Goal: Task Accomplishment & Management: Use online tool/utility

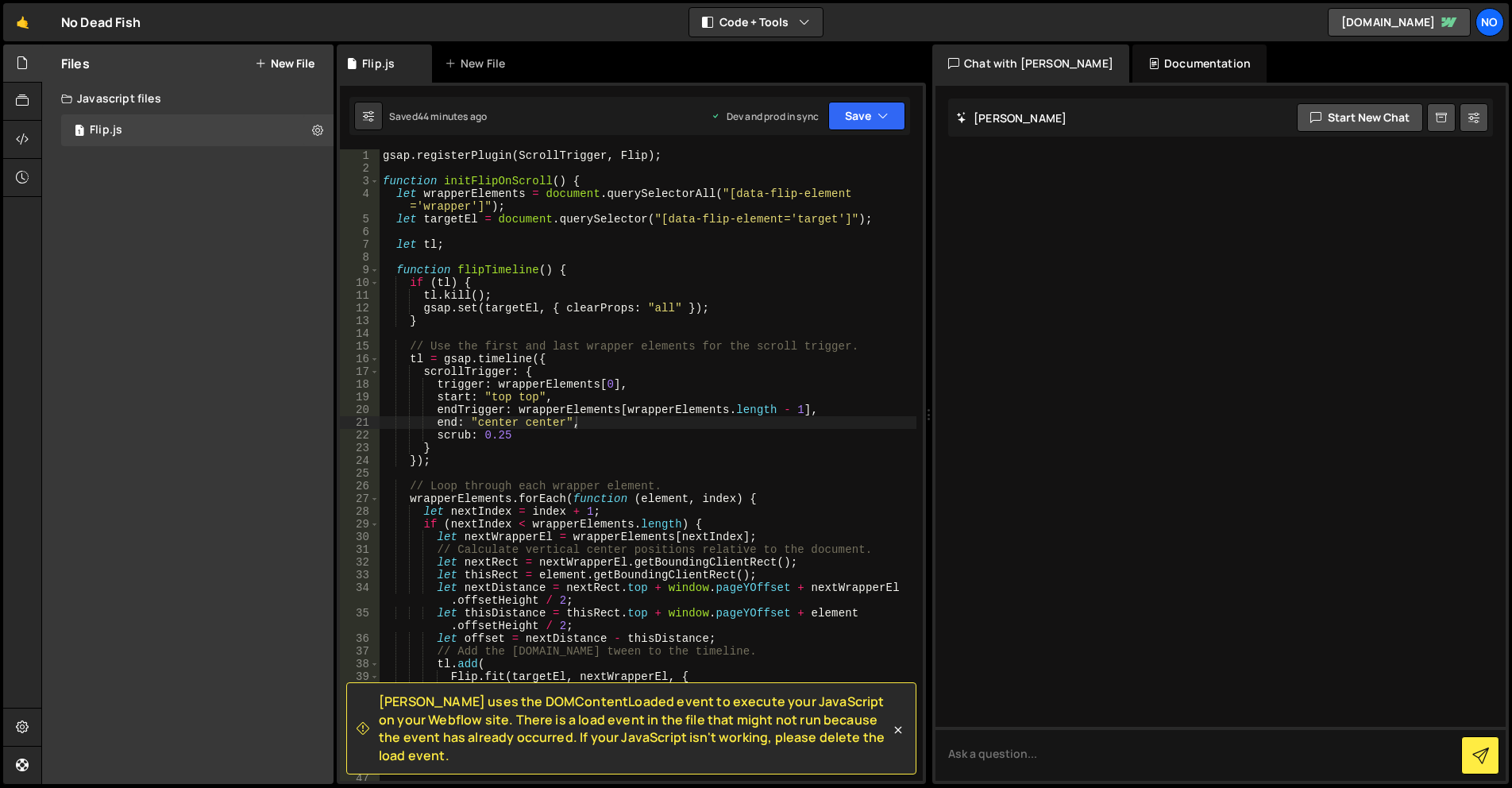
drag, startPoint x: 584, startPoint y: 421, endPoint x: 613, endPoint y: 417, distance: 29.3
click at [584, 421] on div "gsap . registerPlugin ( ScrollTrigger , Flip ) ; function initFlipOnScroll ( ) …" at bounding box center [648, 477] width 536 height 657
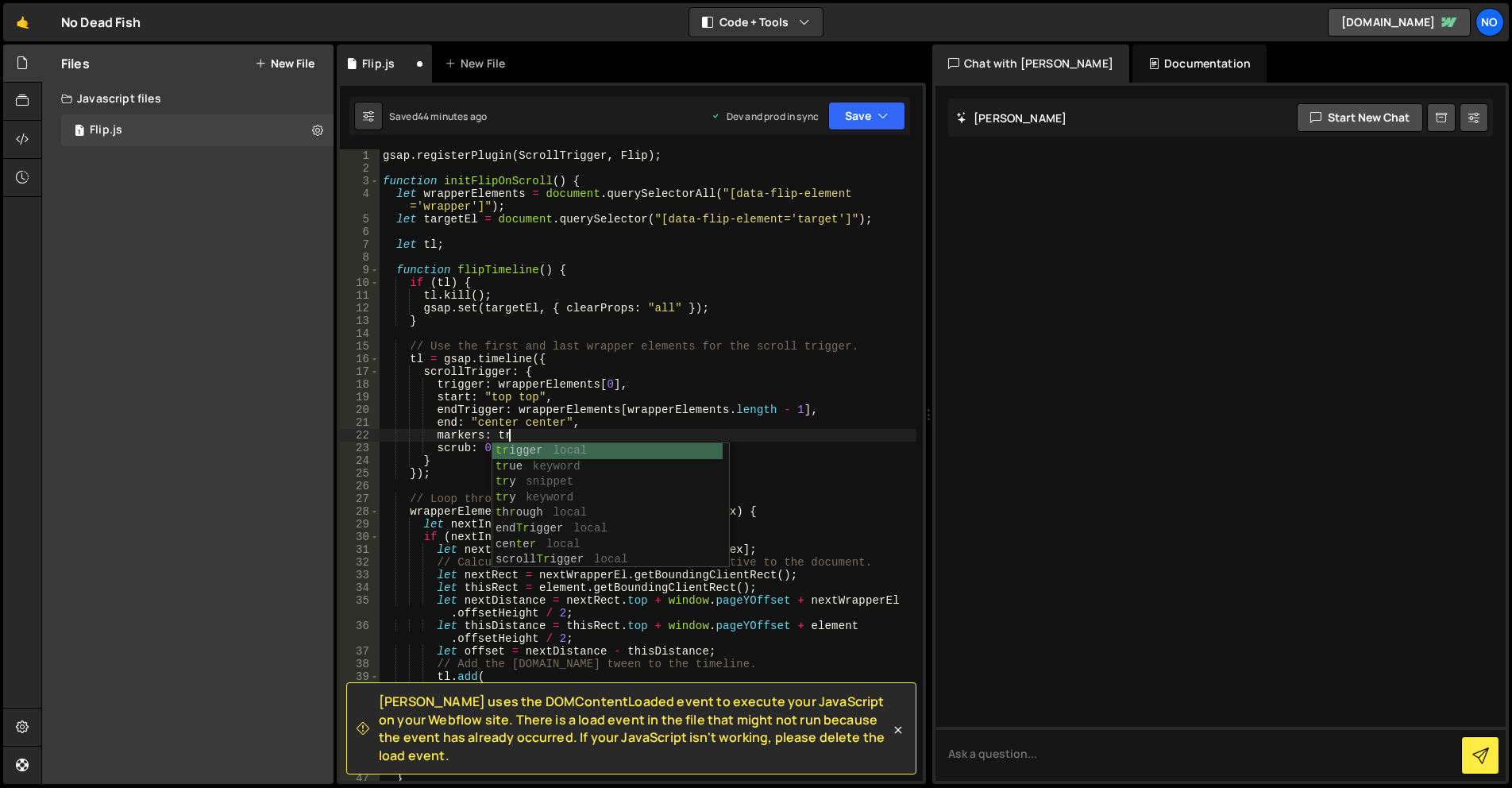
scroll to position [0, 8]
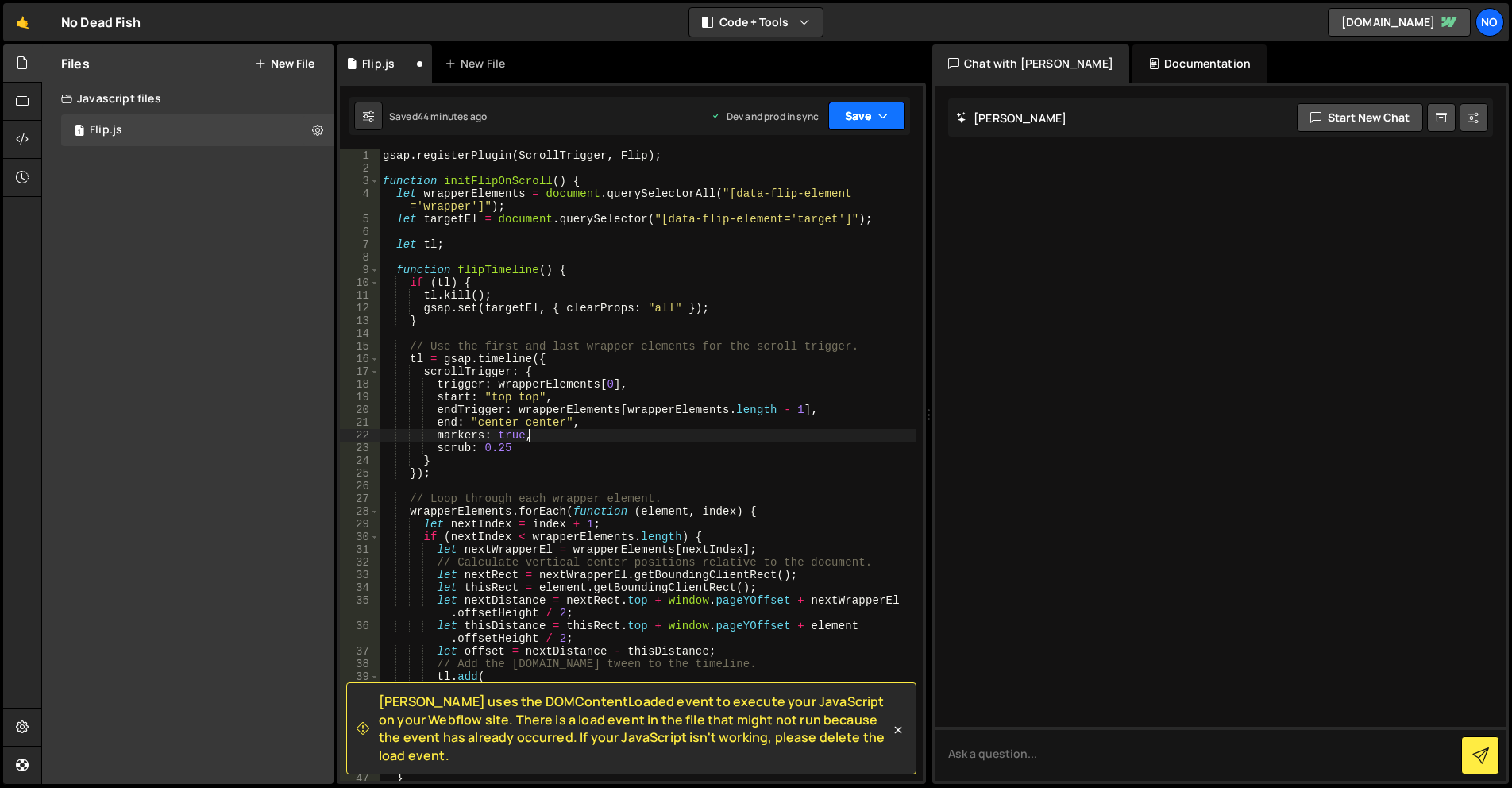
click at [862, 106] on button "Save" at bounding box center [867, 116] width 77 height 28
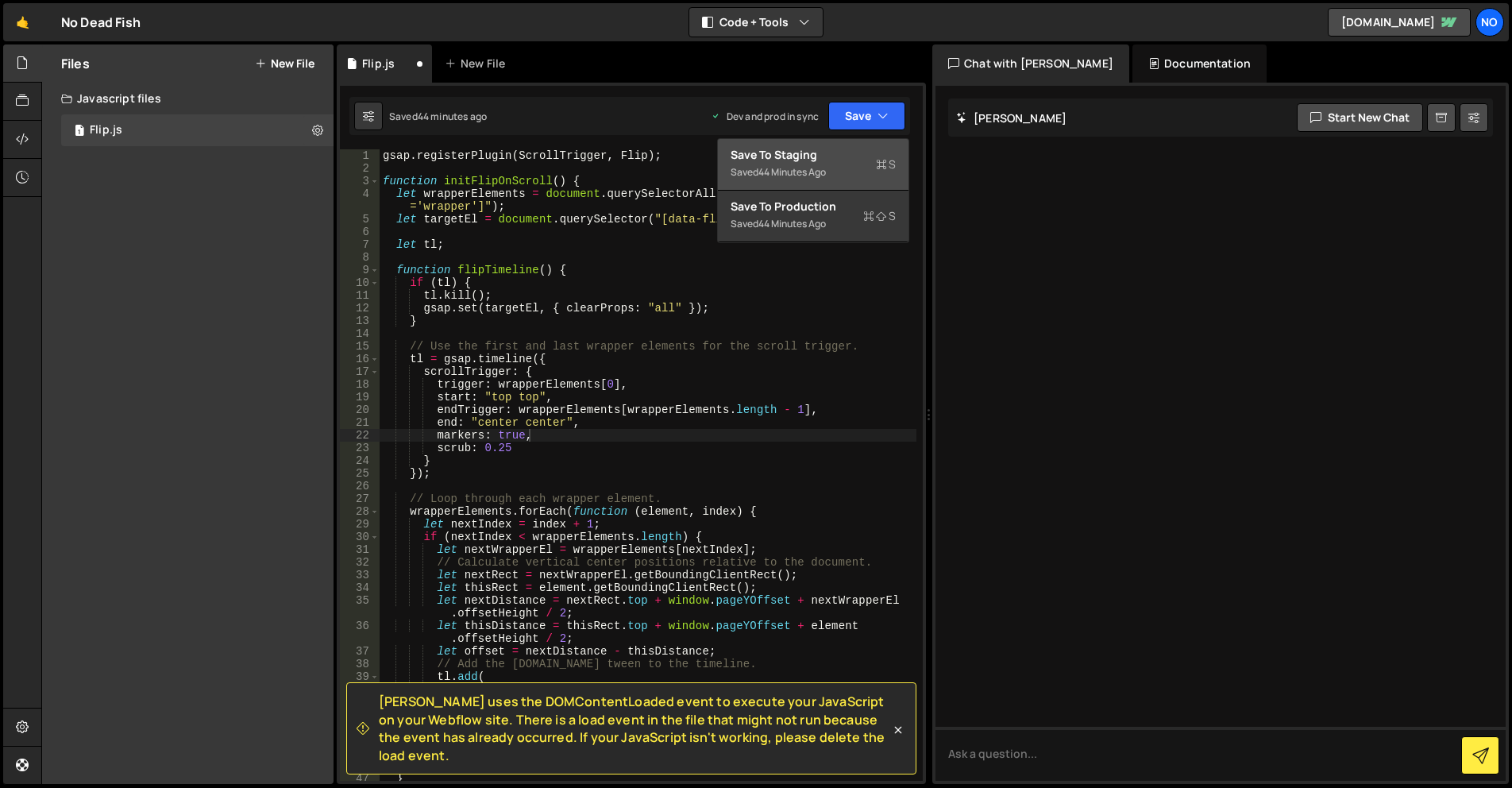
click at [853, 144] on button "Save to Staging S Saved 44 minutes ago" at bounding box center [813, 164] width 191 height 52
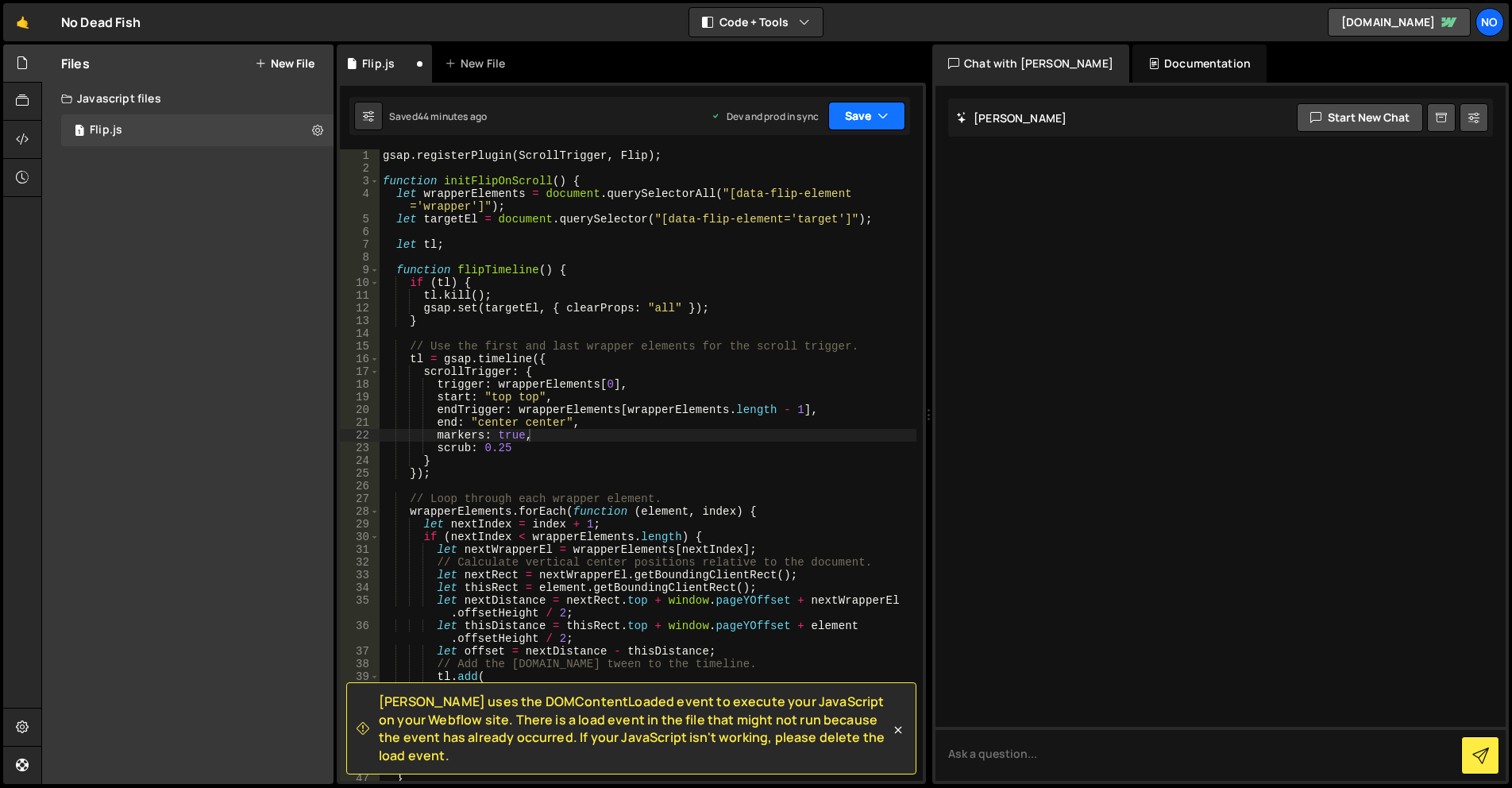
click at [865, 119] on button "Save" at bounding box center [867, 116] width 77 height 28
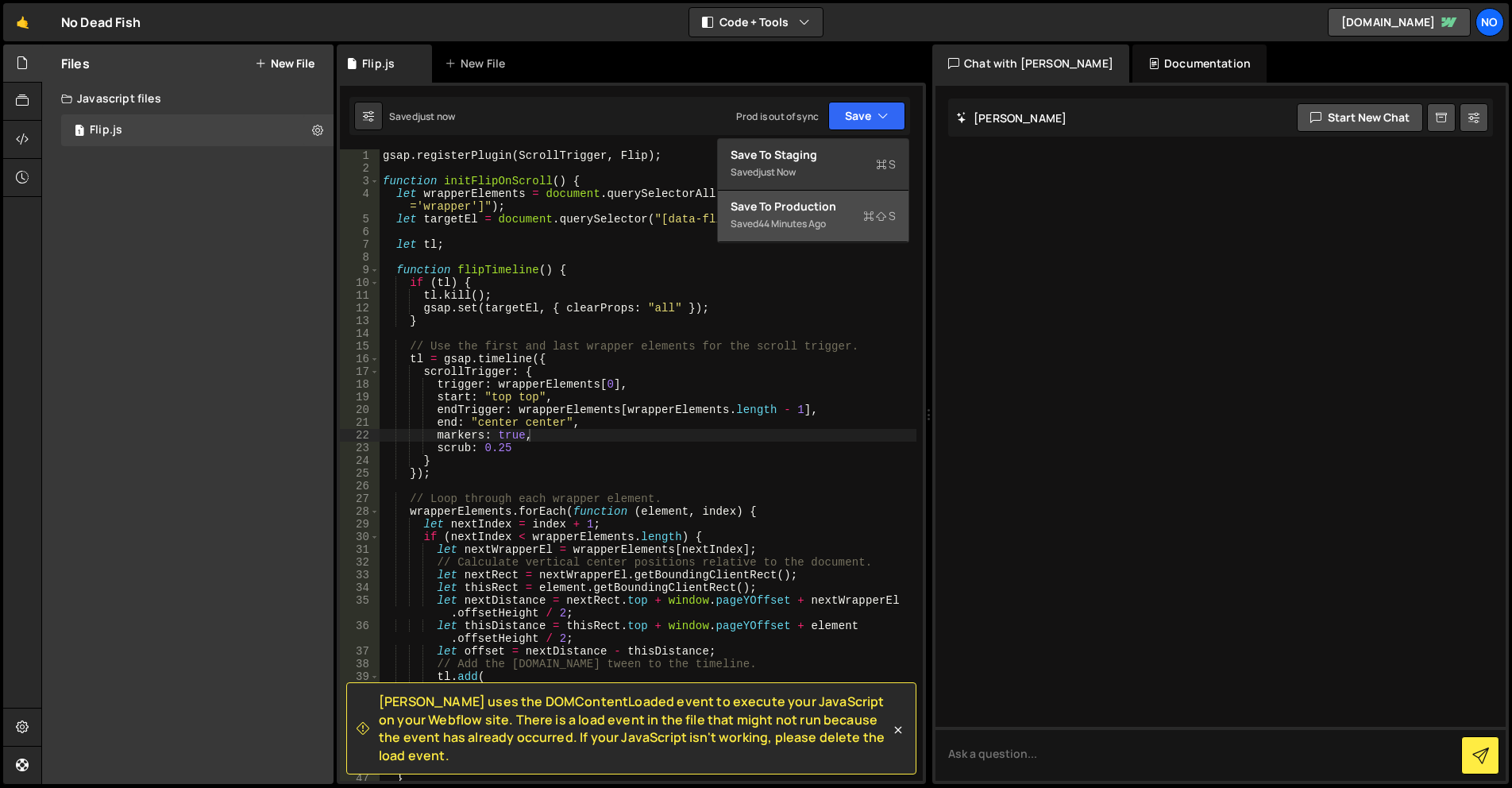
click at [845, 197] on button "Save to Production S Saved 44 minutes ago" at bounding box center [813, 216] width 191 height 52
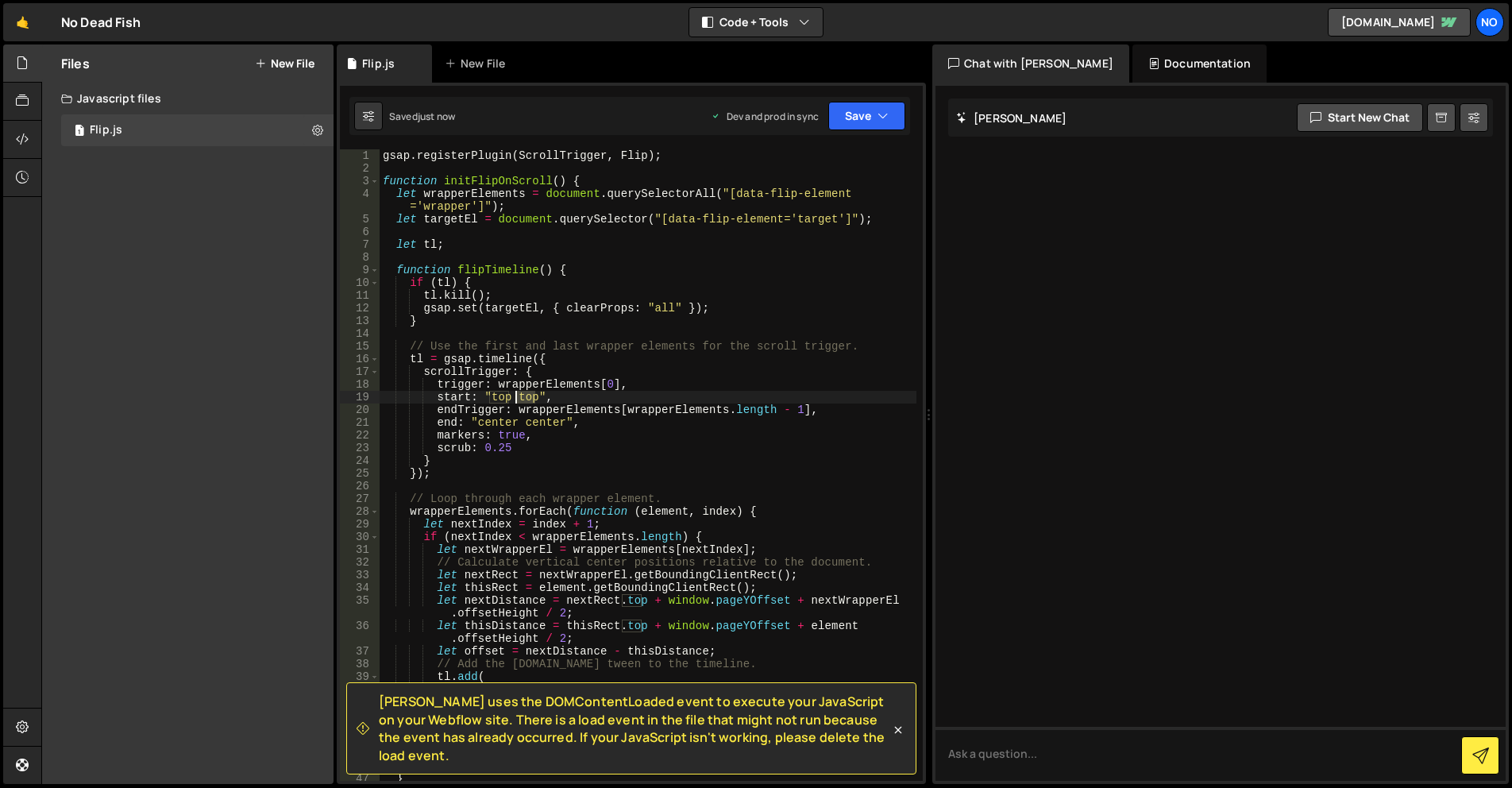
drag, startPoint x: 535, startPoint y: 397, endPoint x: 517, endPoint y: 396, distance: 18.0
click at [517, 396] on div "gsap . registerPlugin ( ScrollTrigger , Flip ) ; function initFlipOnScroll ( ) …" at bounding box center [648, 477] width 536 height 657
click at [880, 125] on button "Save" at bounding box center [867, 116] width 77 height 28
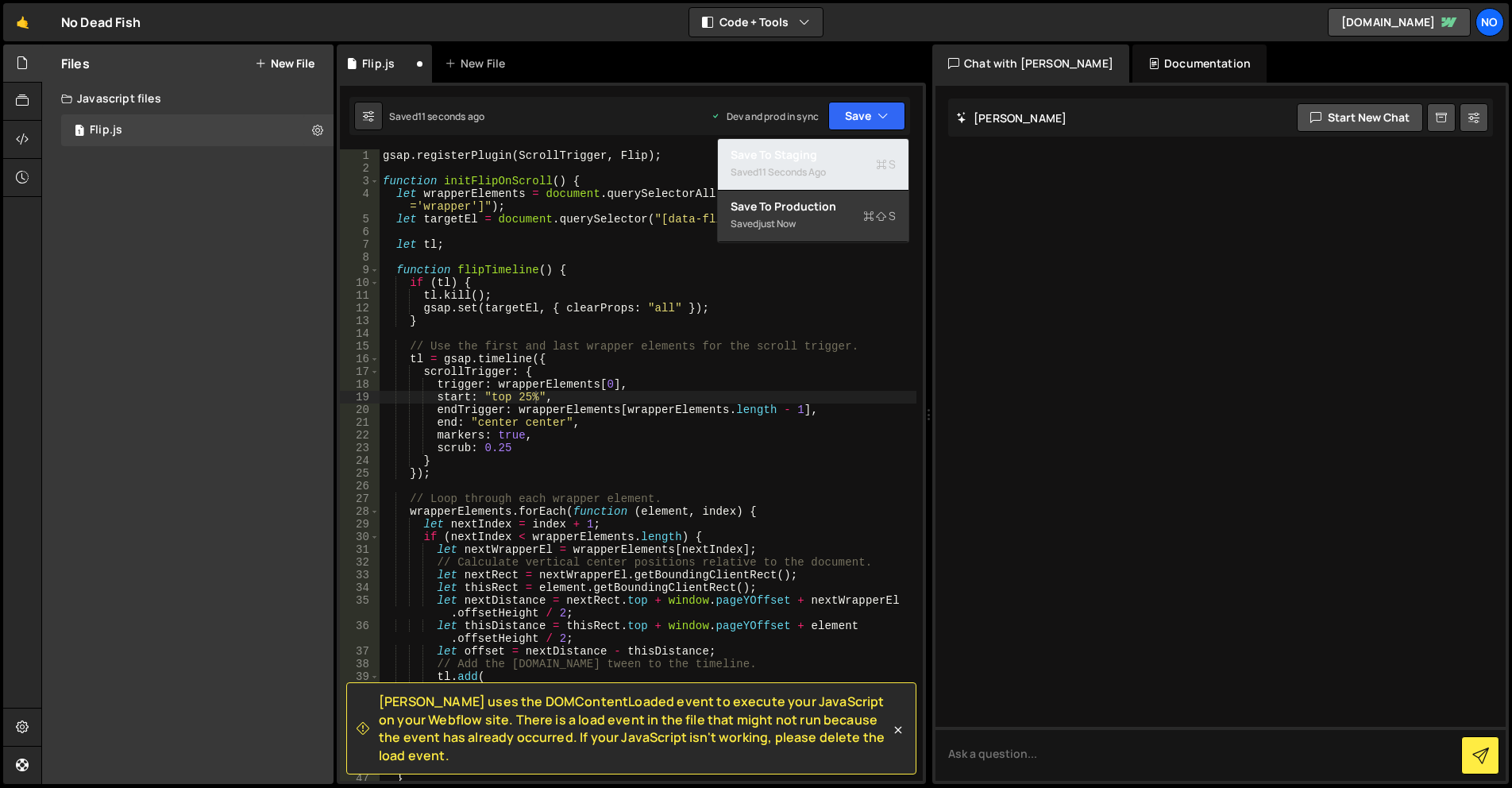
click at [871, 147] on div "Save to Staging S" at bounding box center [813, 155] width 165 height 16
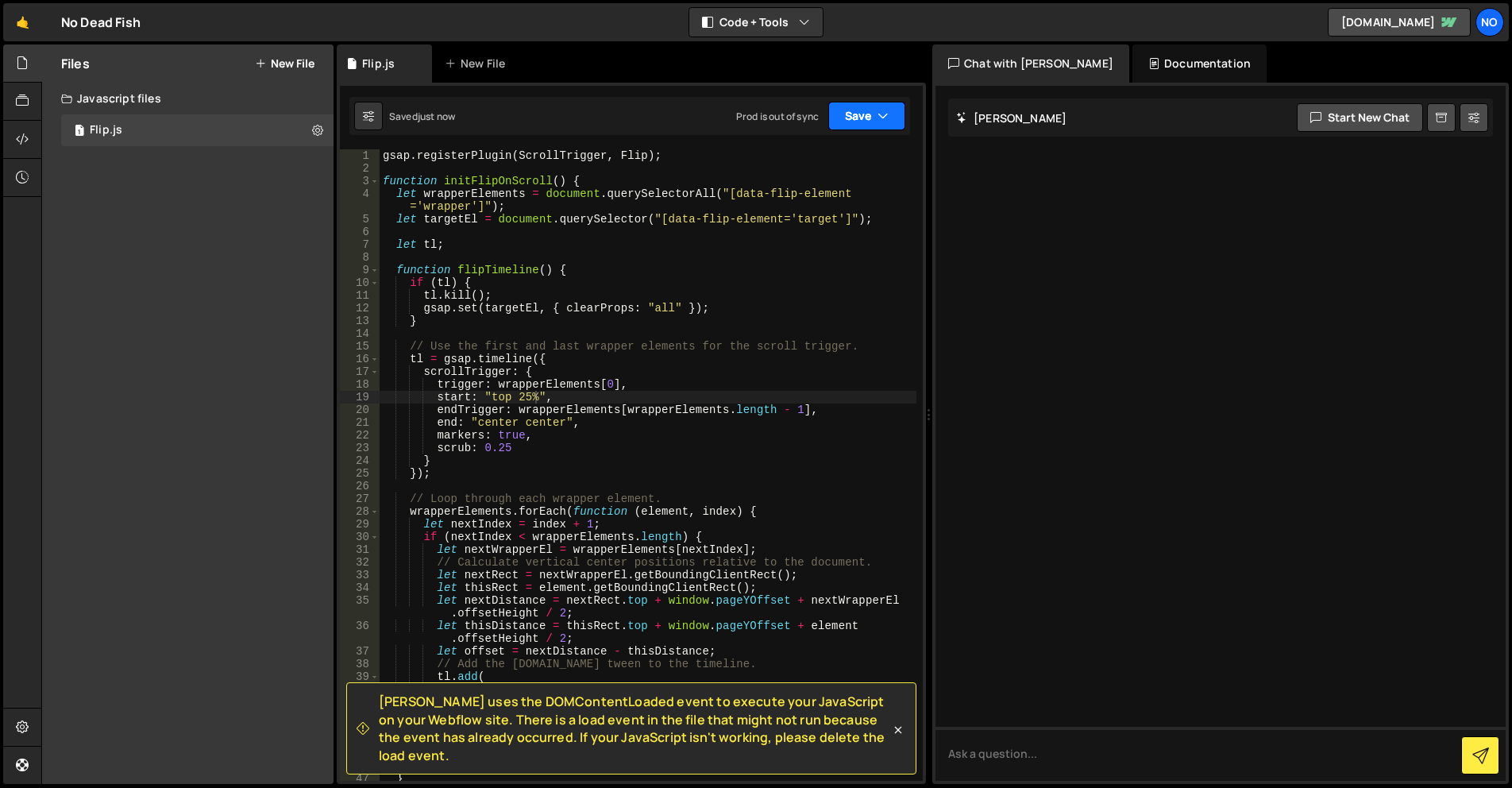
click at [875, 114] on button "Save" at bounding box center [867, 116] width 77 height 28
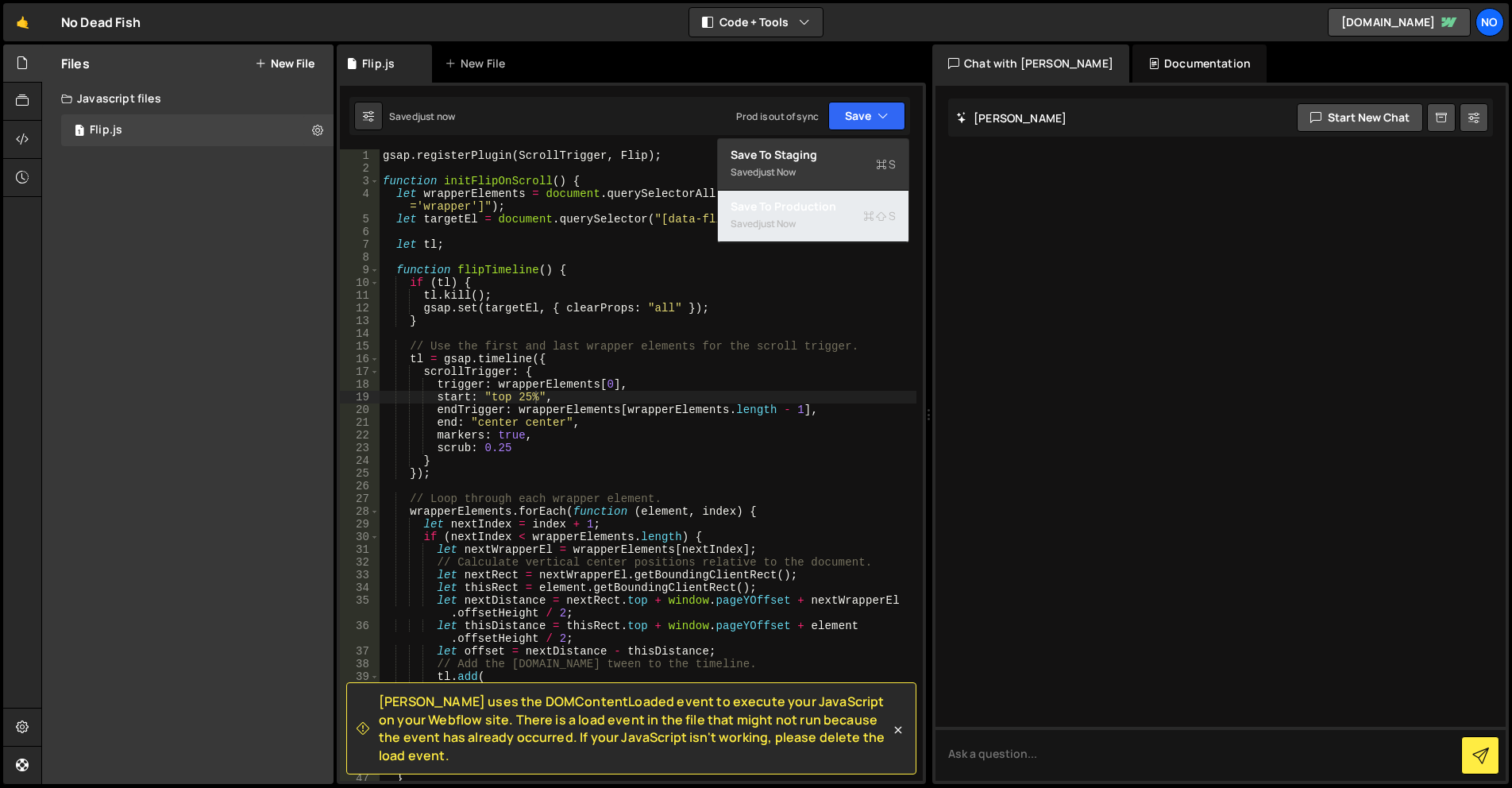
click at [839, 212] on div "Save to Production S" at bounding box center [813, 206] width 165 height 16
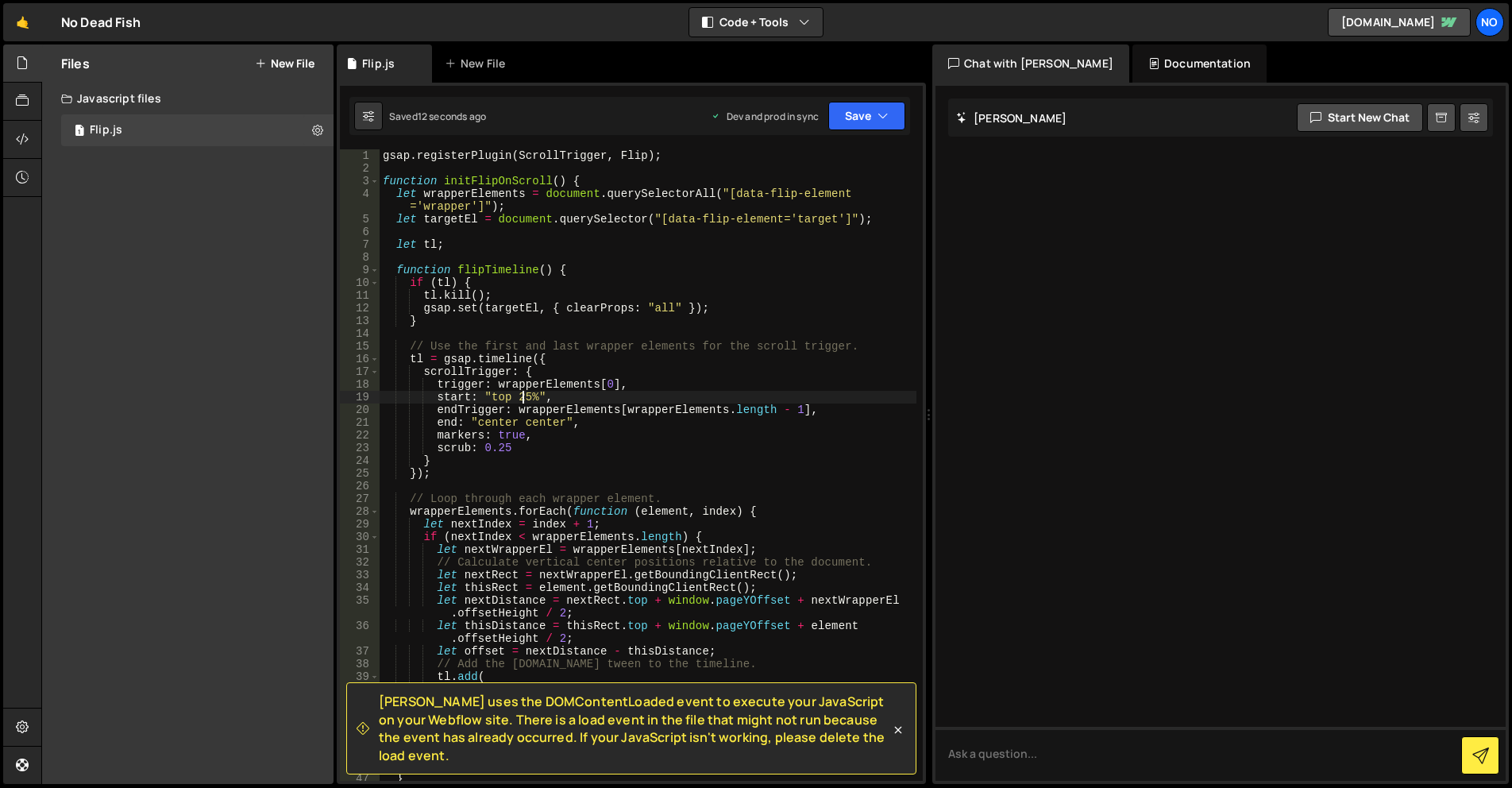
click at [520, 397] on div "gsap . registerPlugin ( ScrollTrigger , Flip ) ; function initFlipOnScroll ( ) …" at bounding box center [648, 477] width 536 height 657
drag, startPoint x: 846, startPoint y: 115, endPoint x: 833, endPoint y: 146, distance: 33.6
click at [845, 112] on button "Save" at bounding box center [867, 116] width 77 height 28
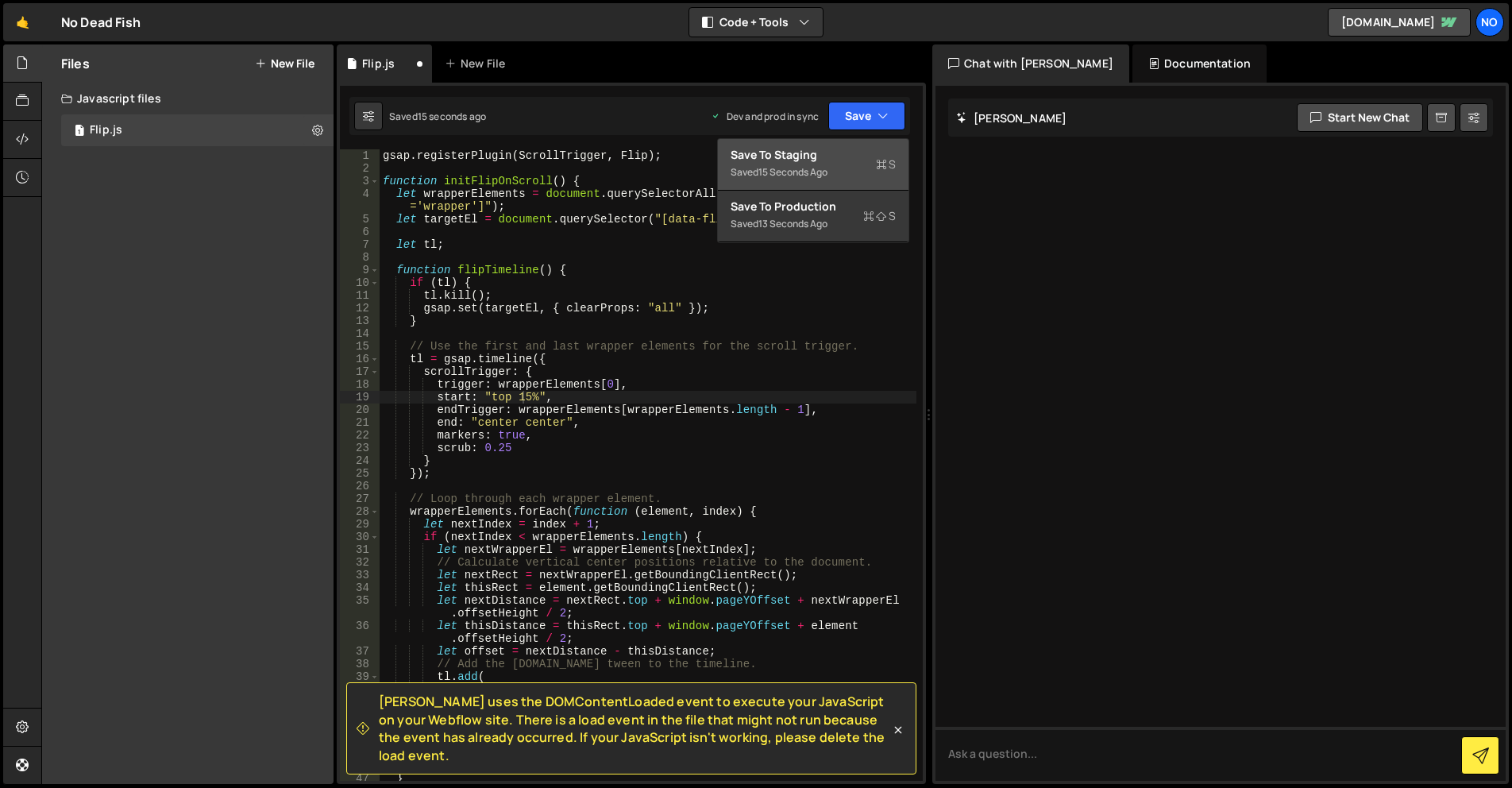
click at [833, 146] on button "Save to Staging S Saved 15 seconds ago" at bounding box center [813, 164] width 191 height 52
click at [856, 123] on button "Save" at bounding box center [867, 116] width 77 height 28
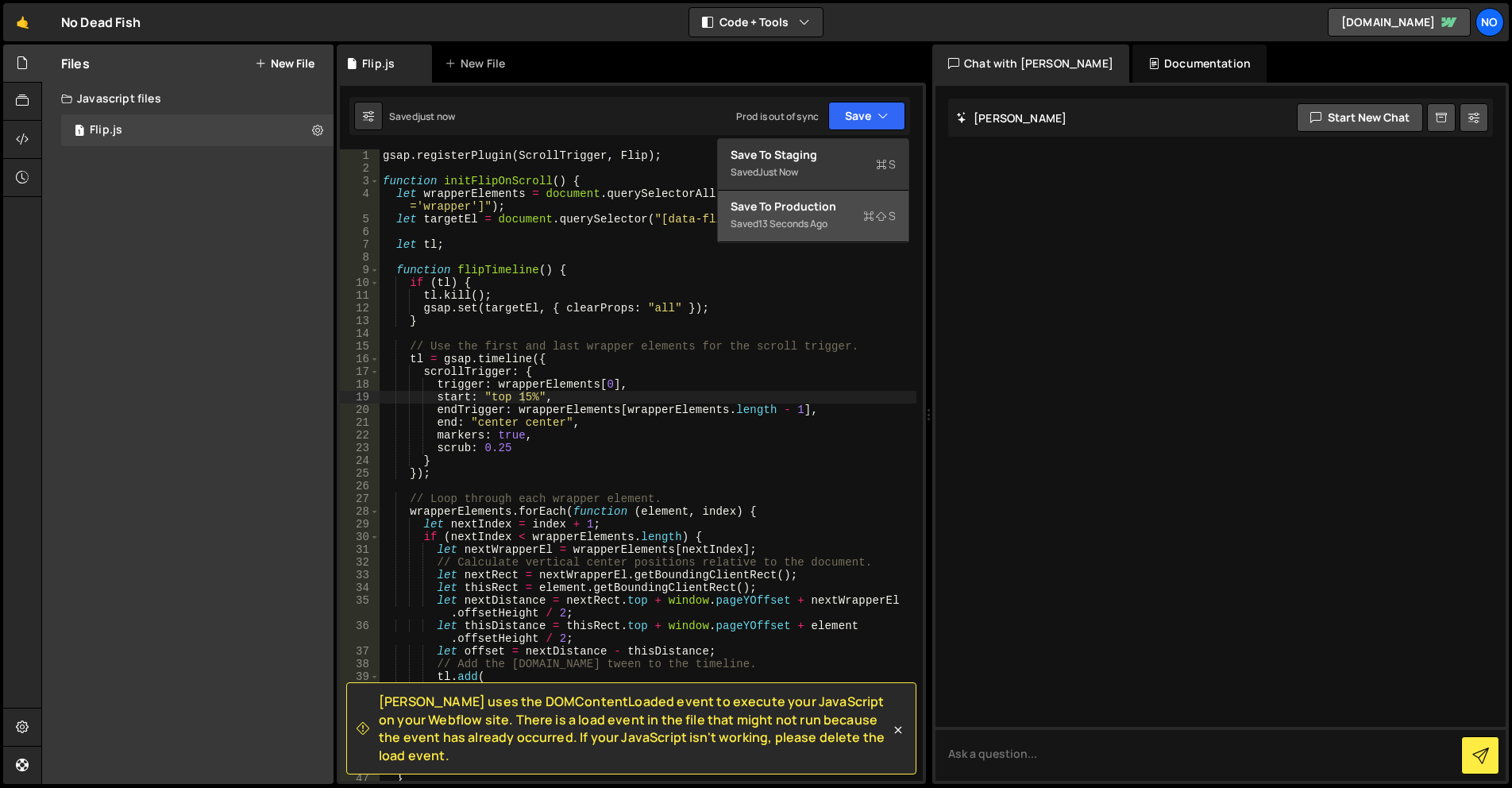
click at [821, 197] on button "Save to Production S Saved 13 seconds ago" at bounding box center [813, 216] width 191 height 52
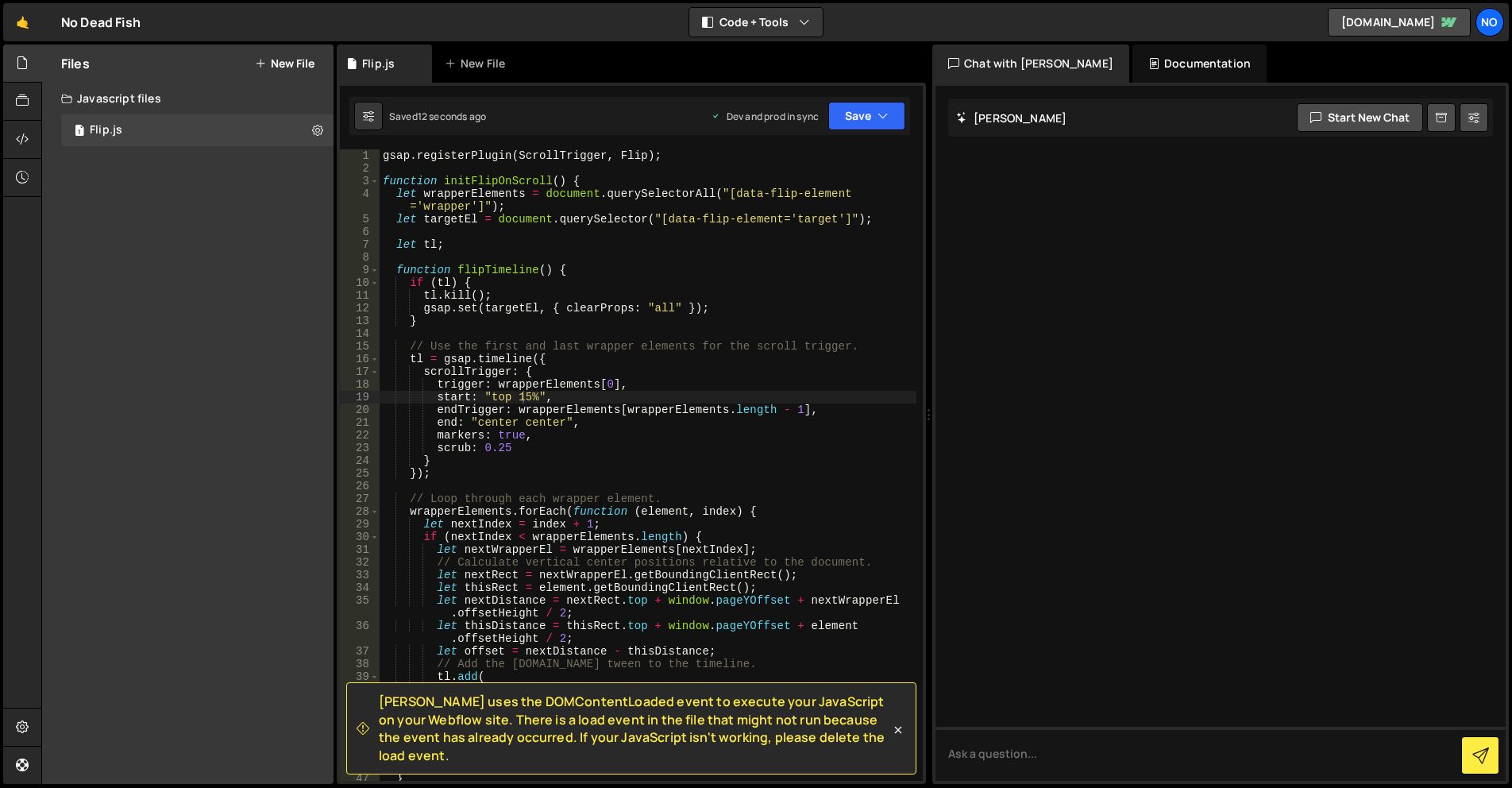
drag, startPoint x: 526, startPoint y: 397, endPoint x: 578, endPoint y: 397, distance: 52.0
click at [526, 397] on div "gsap . registerPlugin ( ScrollTrigger , Flip ) ; function initFlipOnScroll ( ) …" at bounding box center [648, 477] width 536 height 657
click at [851, 121] on button "Save" at bounding box center [867, 116] width 77 height 28
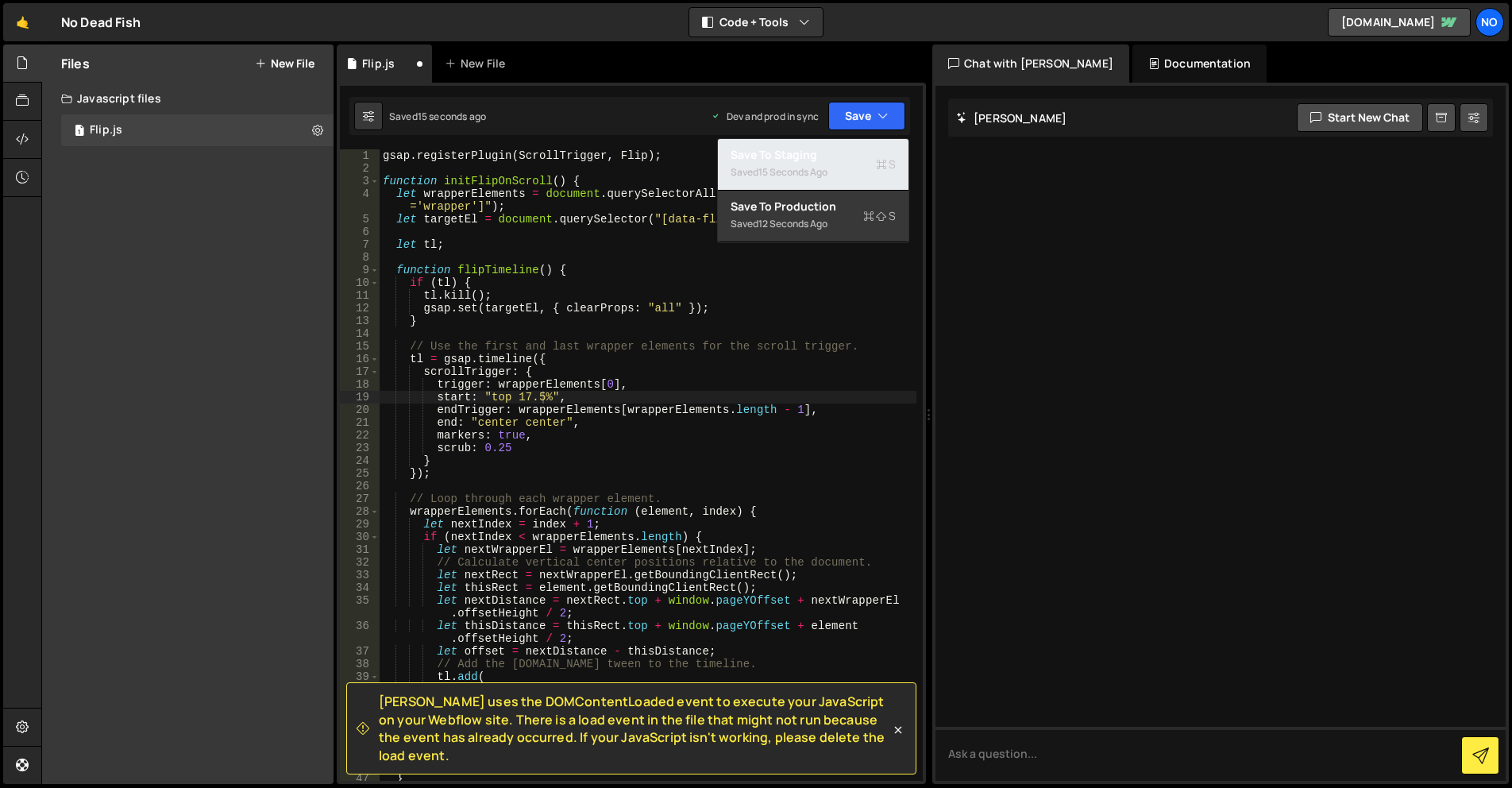
drag, startPoint x: 819, startPoint y: 164, endPoint x: 841, endPoint y: 135, distance: 36.4
click at [819, 163] on button "Save to Staging S Saved 15 seconds ago" at bounding box center [813, 164] width 191 height 52
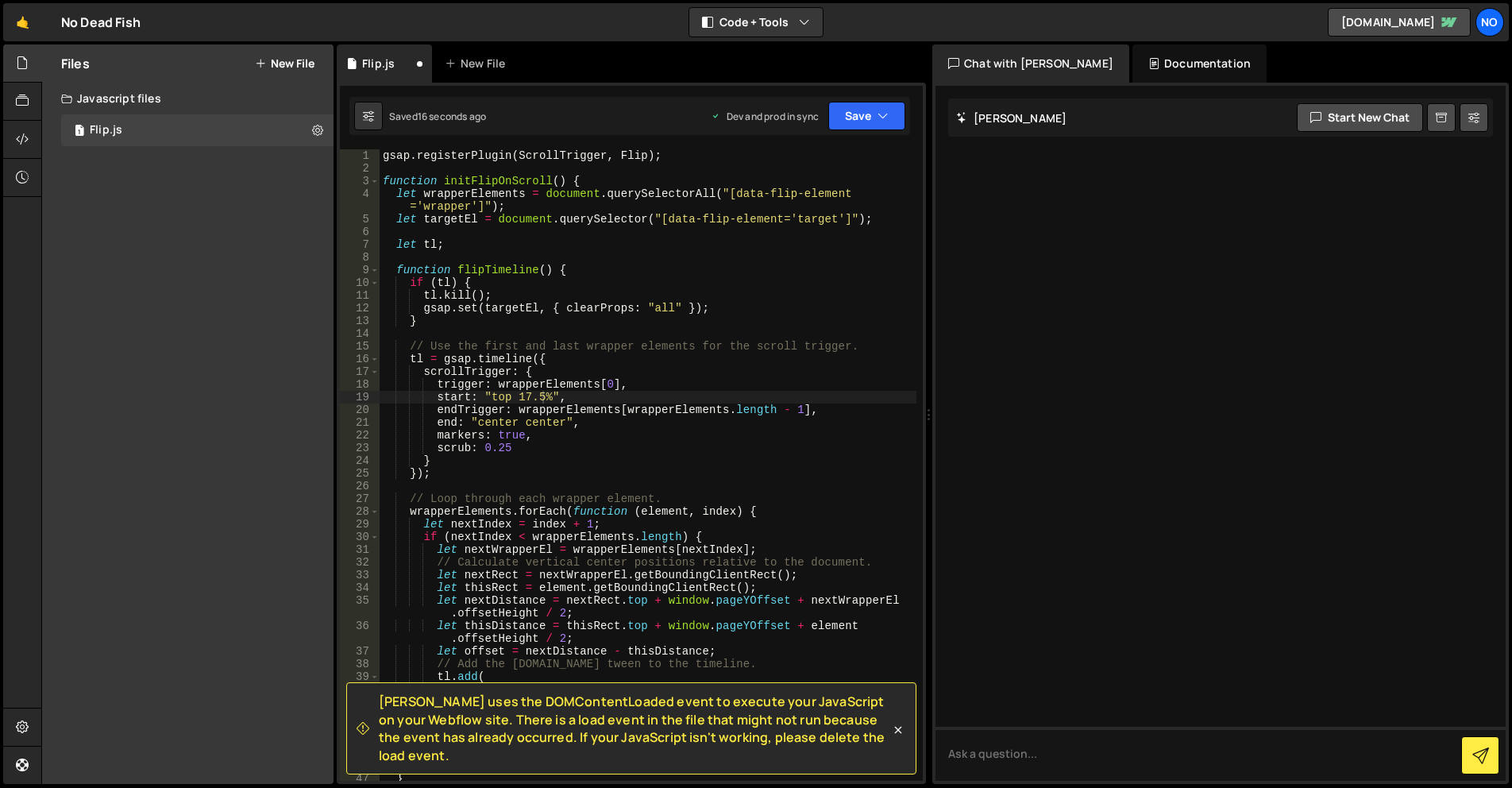
drag, startPoint x: 841, startPoint y: 135, endPoint x: 843, endPoint y: 146, distance: 11.2
click at [841, 134] on div "Debug Explain Copy Flip.js New File Saved 16 seconds ago Dev and prod in sync U…" at bounding box center [632, 415] width 589 height 741
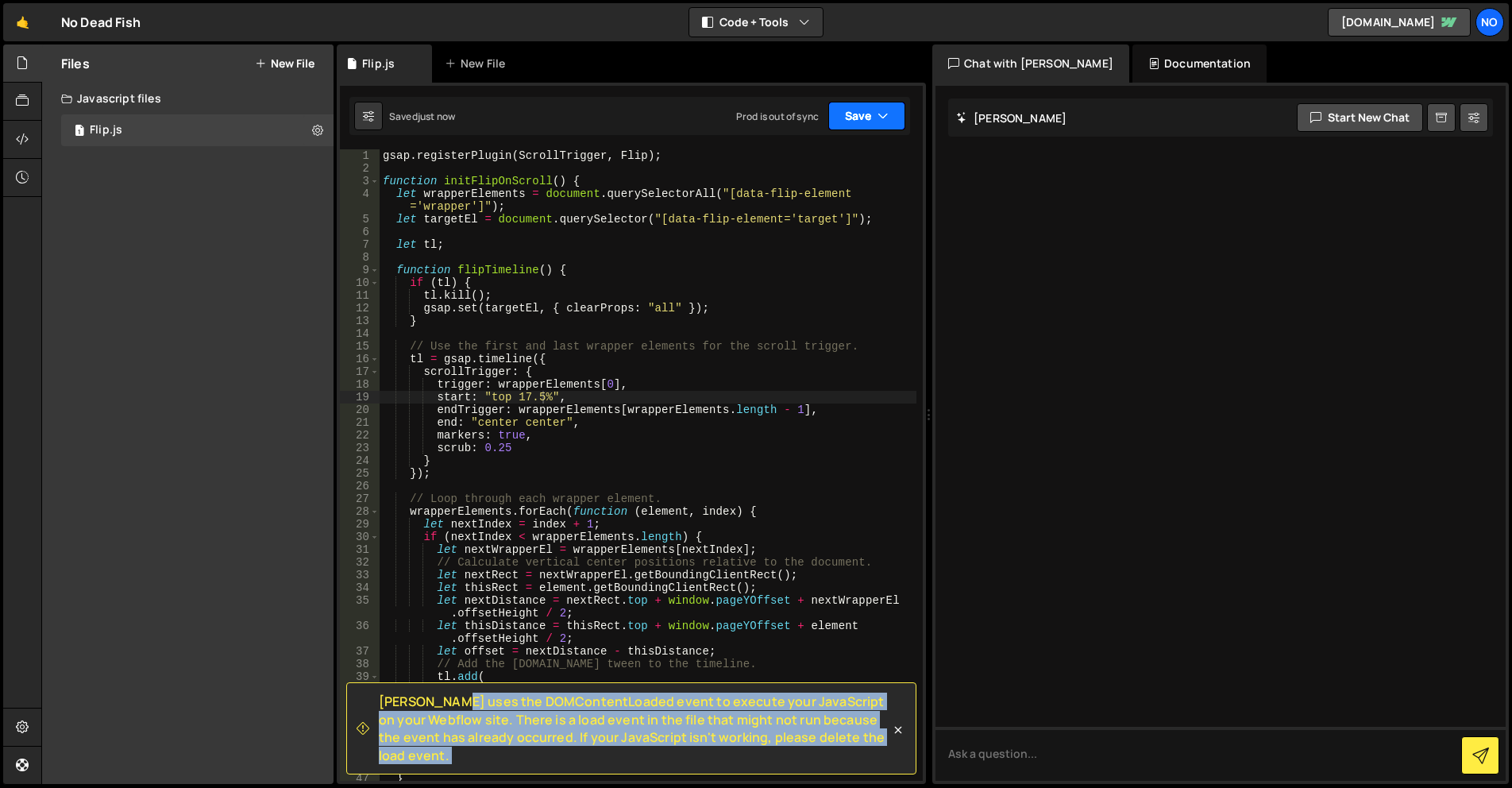
click at [856, 118] on button "Save" at bounding box center [867, 116] width 77 height 28
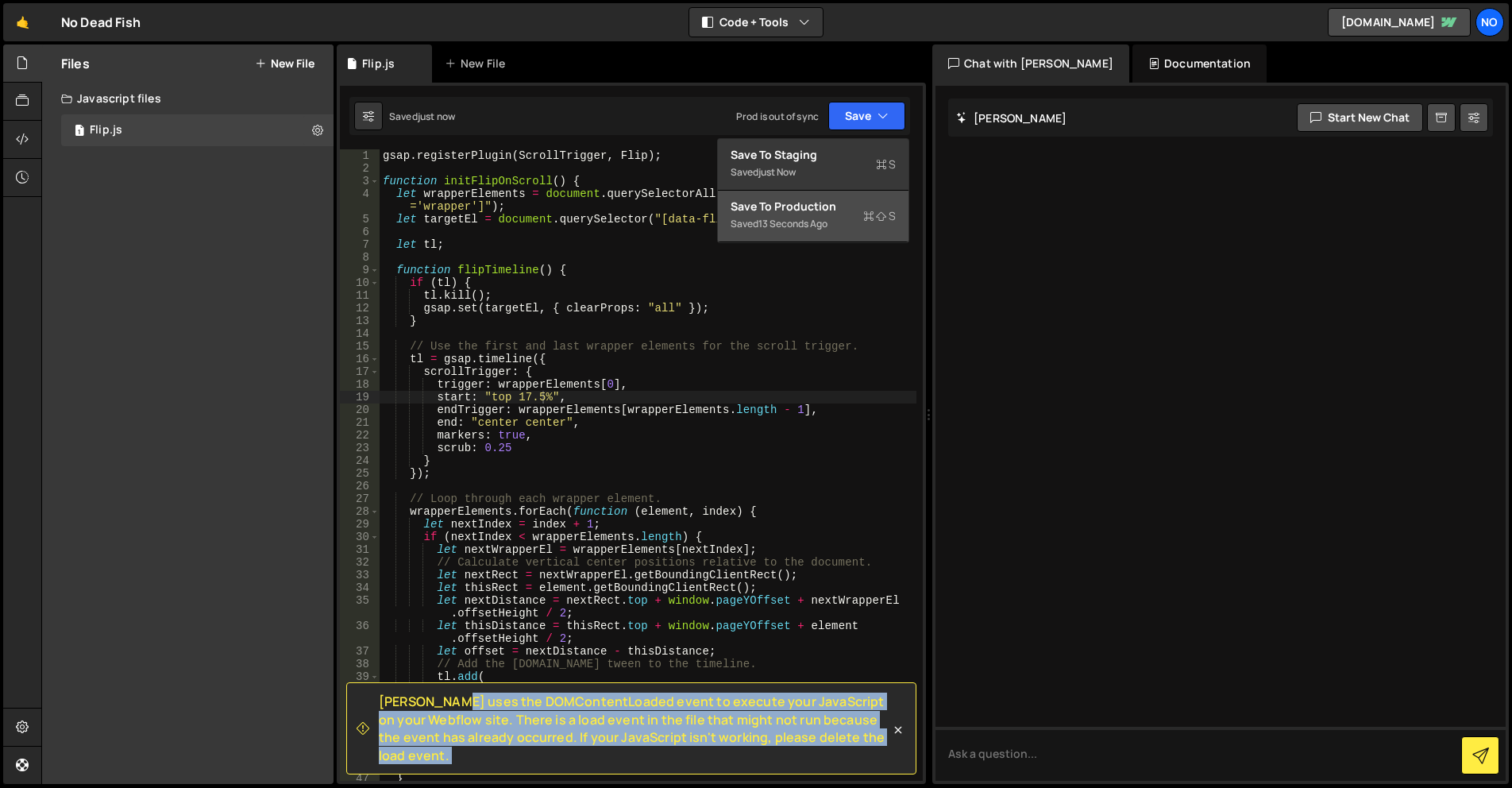
click at [821, 215] on div "Saved 13 seconds ago" at bounding box center [813, 224] width 165 height 19
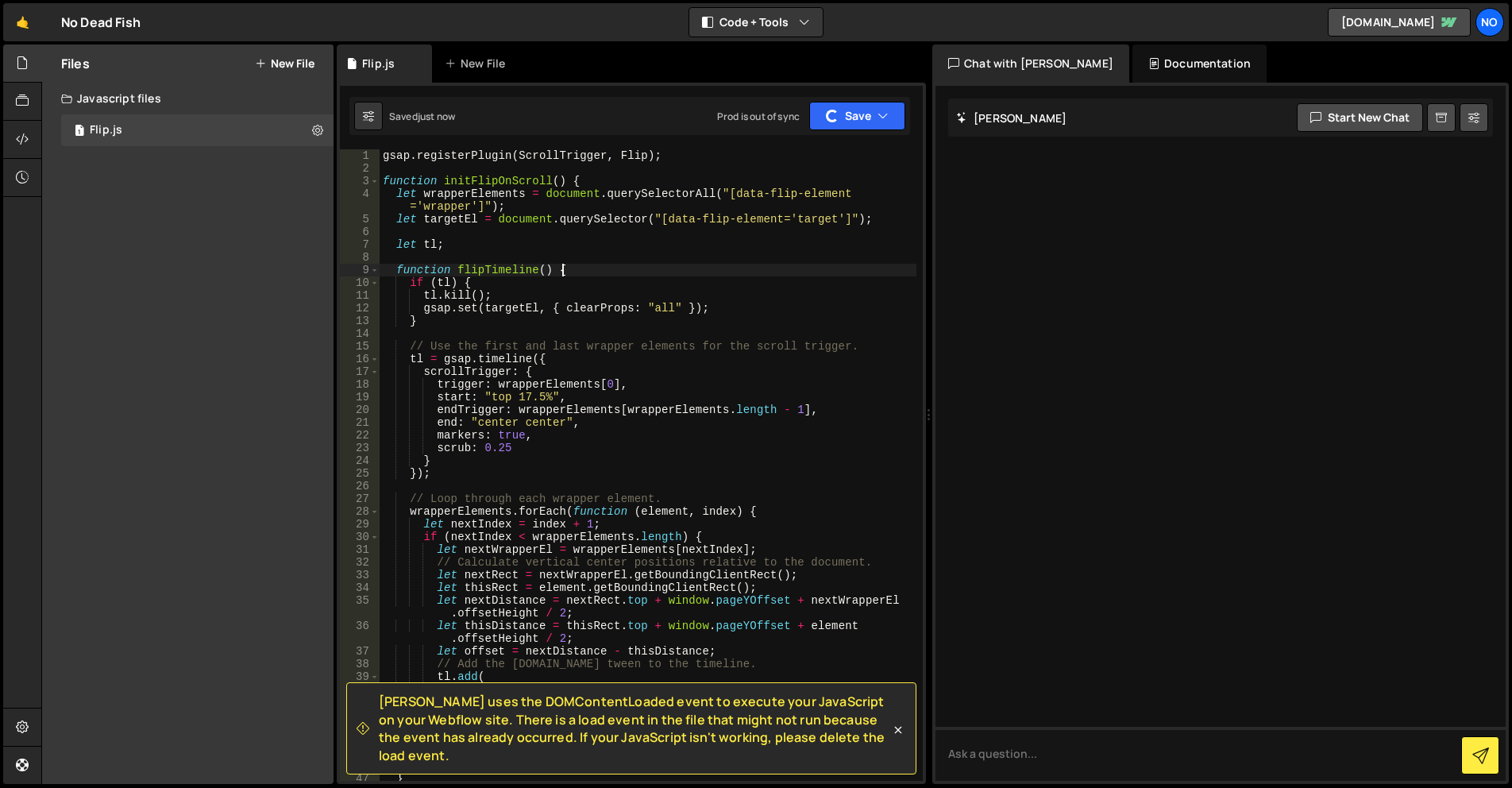
click at [839, 272] on div "gsap . registerPlugin ( ScrollTrigger , Flip ) ; function initFlipOnScroll ( ) …" at bounding box center [648, 477] width 536 height 657
click at [561, 440] on div "gsap . registerPlugin ( ScrollTrigger , Flip ) ; function initFlipOnScroll ( ) …" at bounding box center [648, 477] width 536 height 657
type textarea "markers: true,"
drag, startPoint x: 543, startPoint y: 437, endPoint x: 365, endPoint y: 431, distance: 178.1
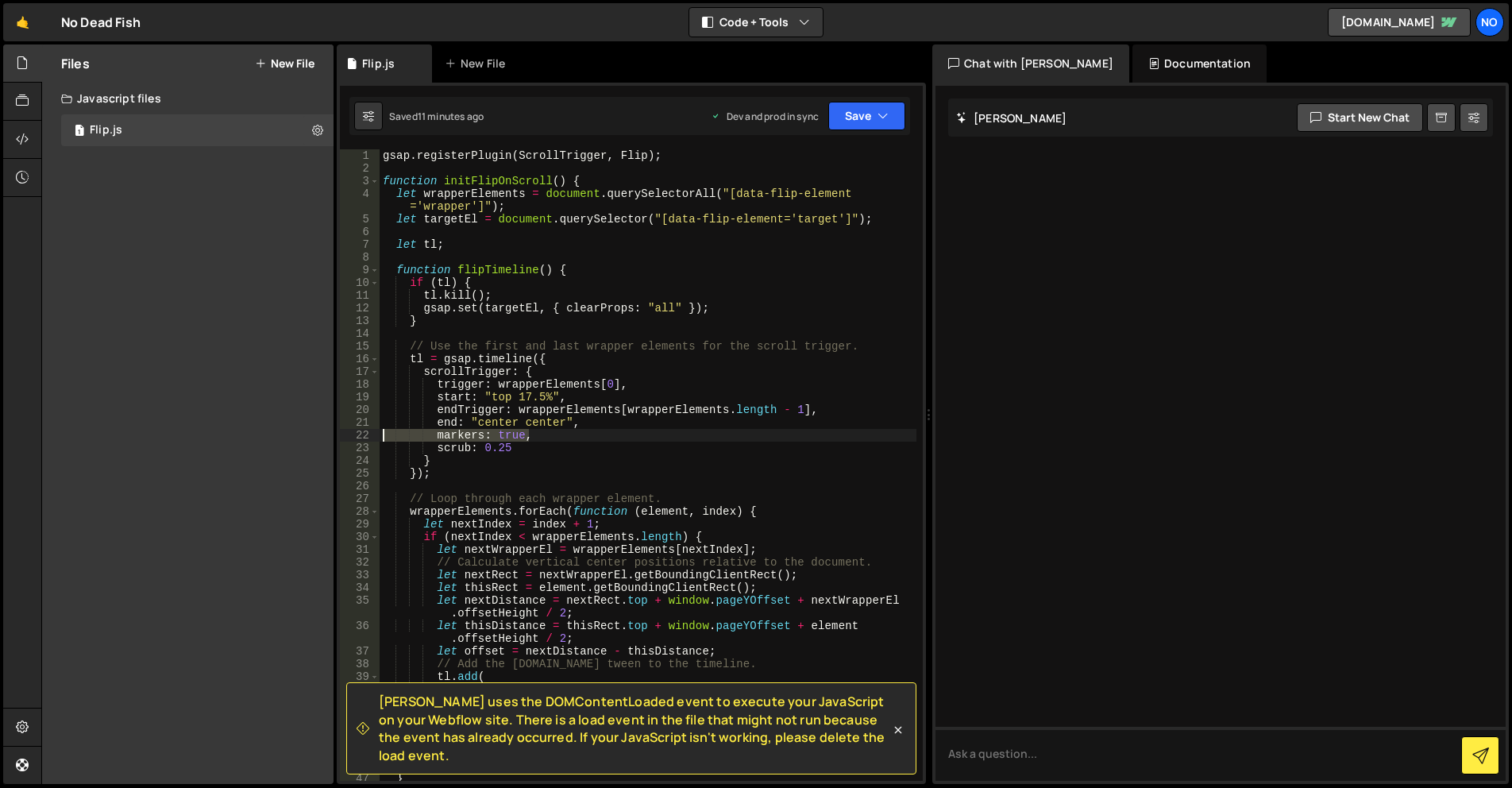
click at [365, 431] on div "markers: true, 1 2 3 4 5 6 7 8 9 10 11 12 13 14 15 16 17 18 19 20 21 22 23 24 2…" at bounding box center [631, 465] width 583 height 631
type textarea "end: "center center","
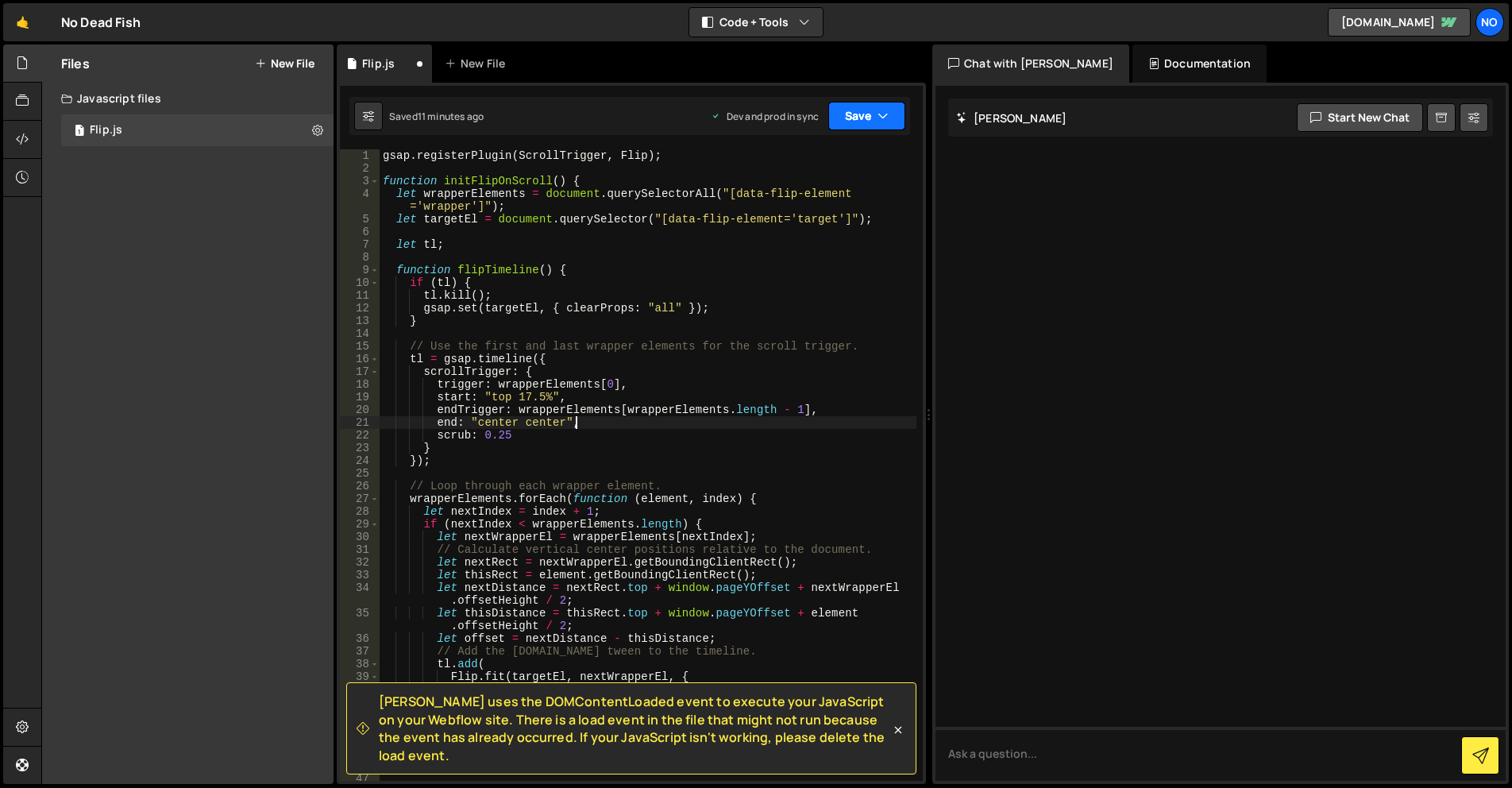
click at [873, 122] on button "Save" at bounding box center [867, 116] width 77 height 28
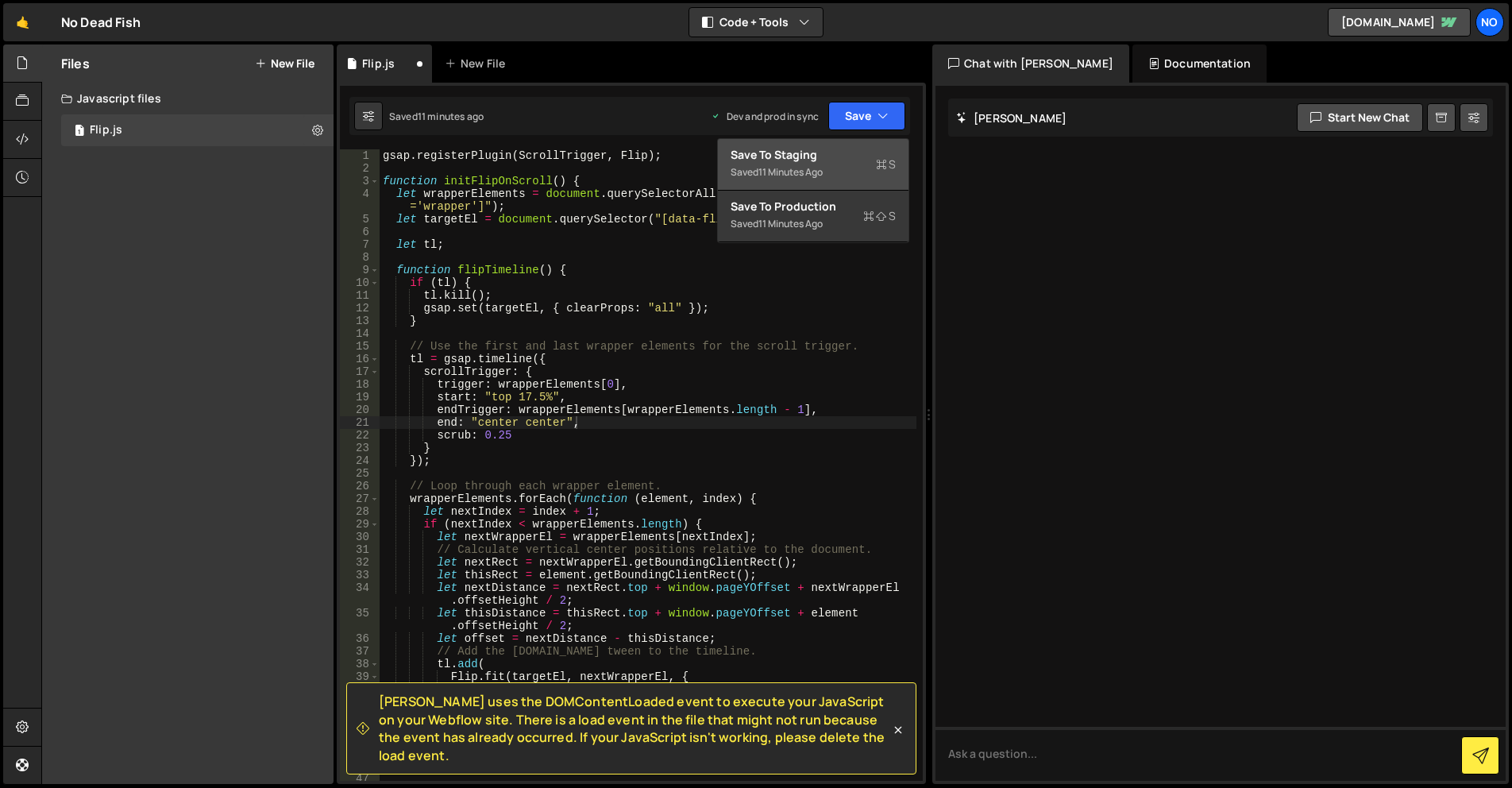
click at [871, 155] on div "Save to Staging S" at bounding box center [813, 155] width 165 height 16
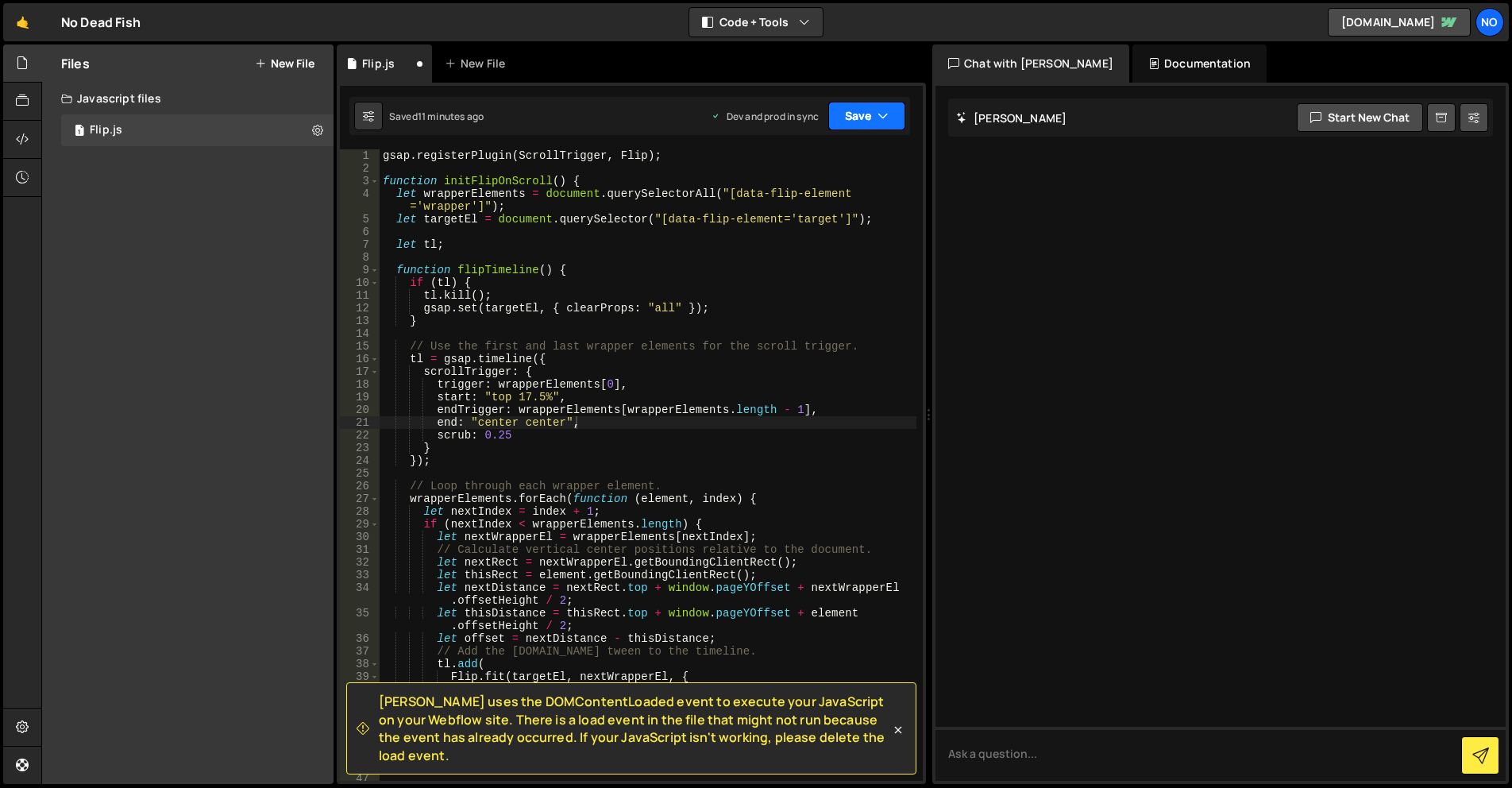
click at [871, 116] on button "Save" at bounding box center [867, 116] width 77 height 28
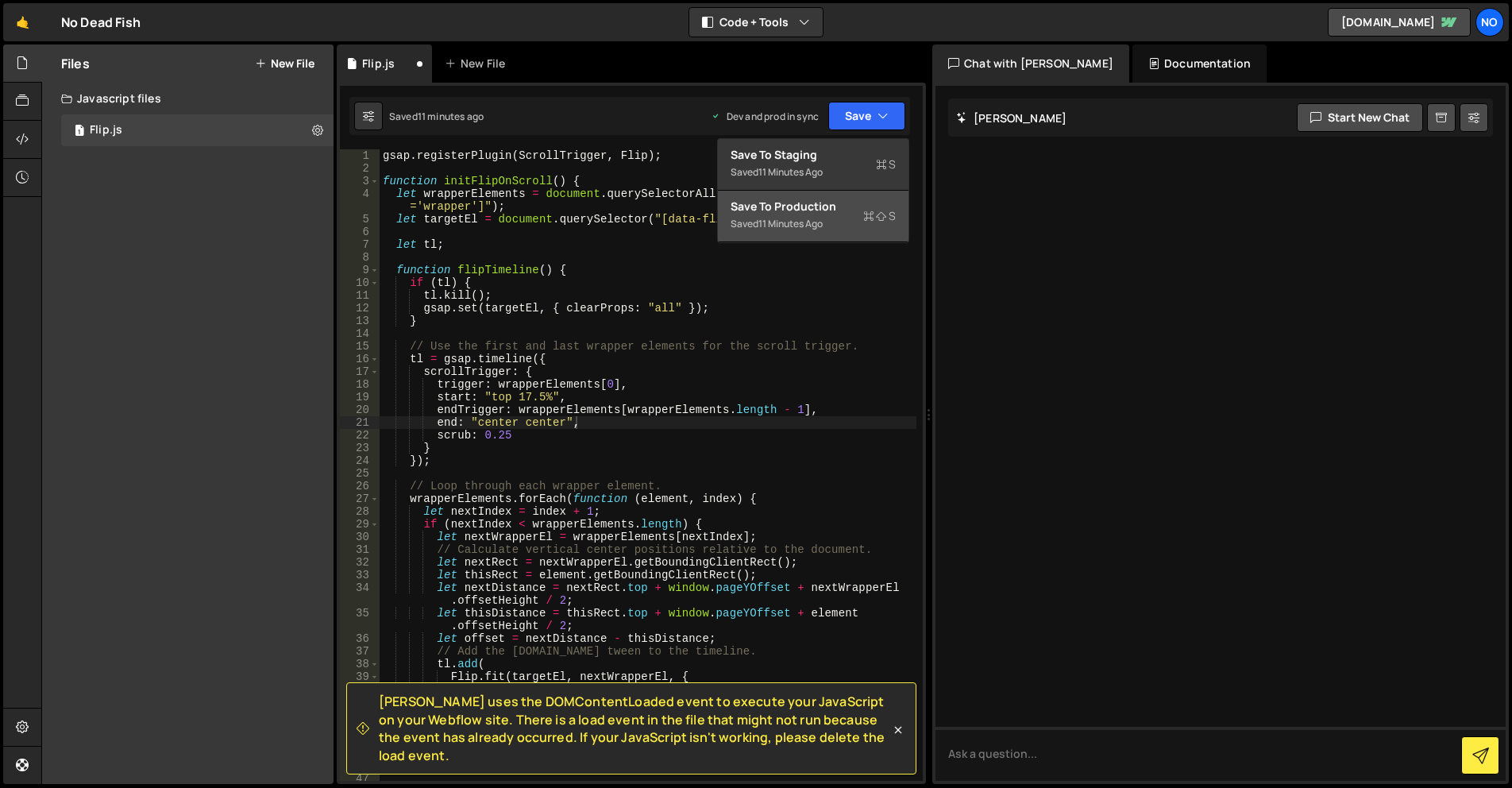
click at [837, 211] on div "Save to Production S" at bounding box center [813, 206] width 165 height 16
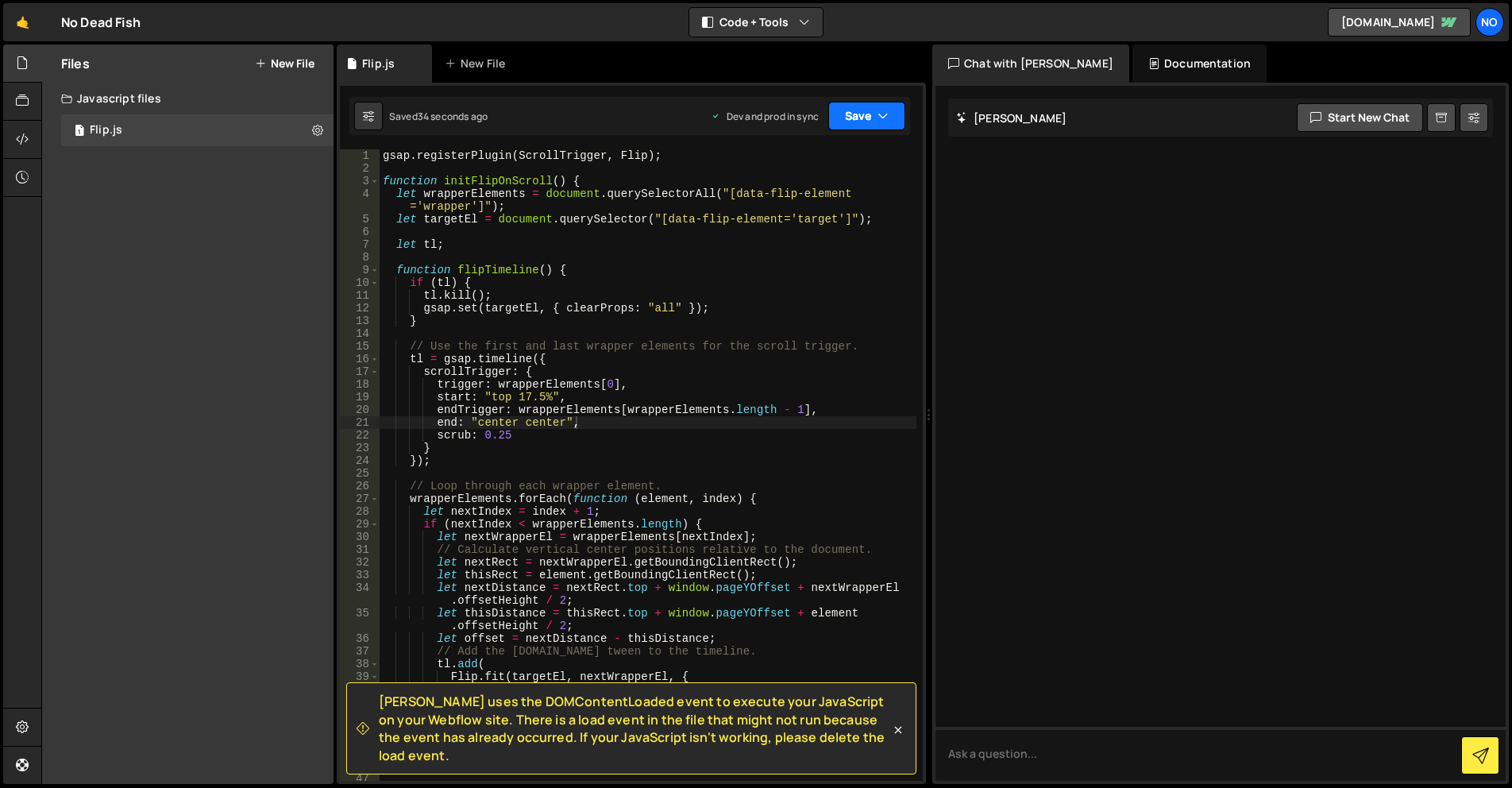
click at [871, 111] on button "Save" at bounding box center [867, 116] width 77 height 28
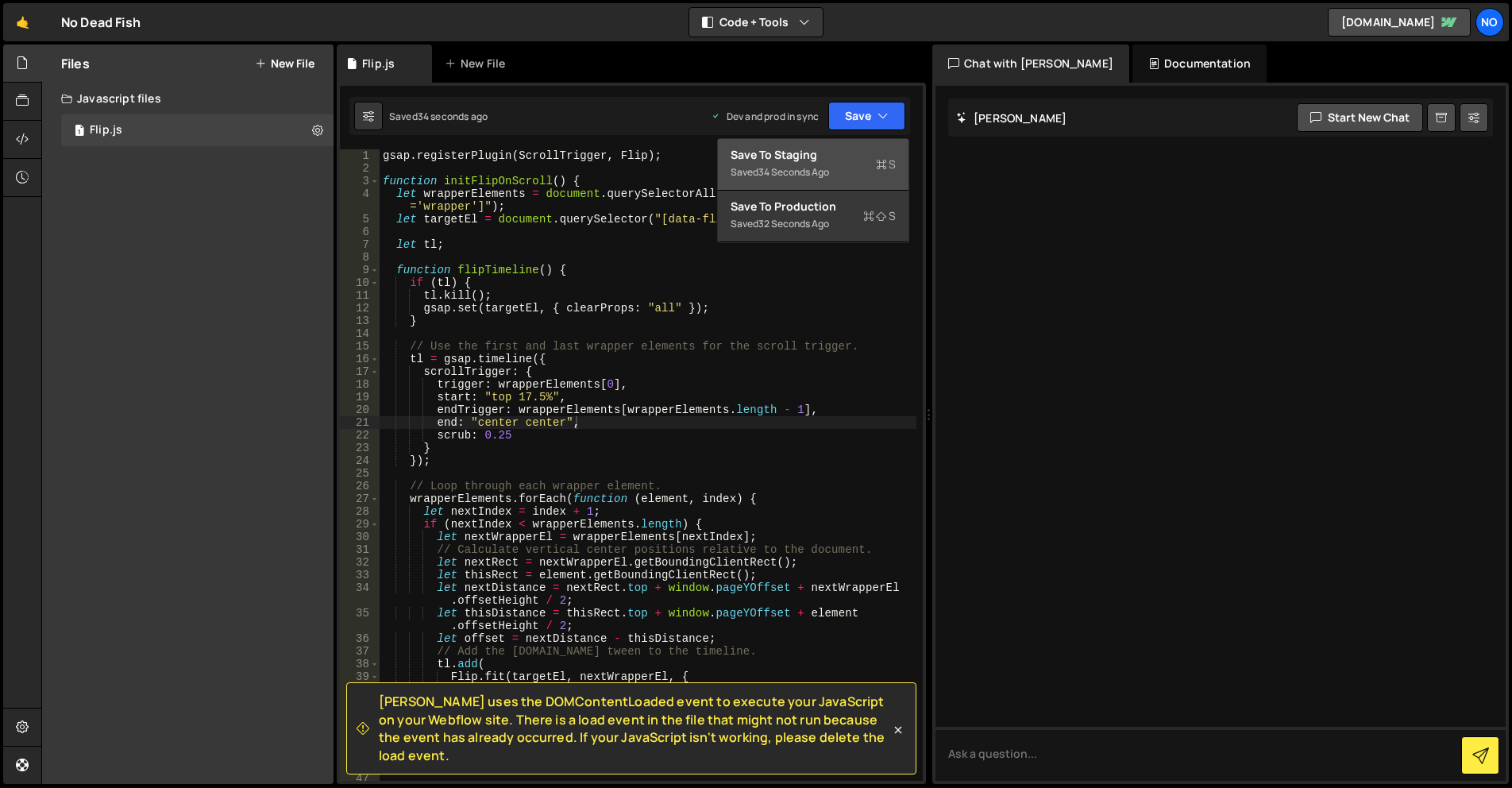
click at [840, 157] on div "Save to Staging S" at bounding box center [813, 155] width 165 height 16
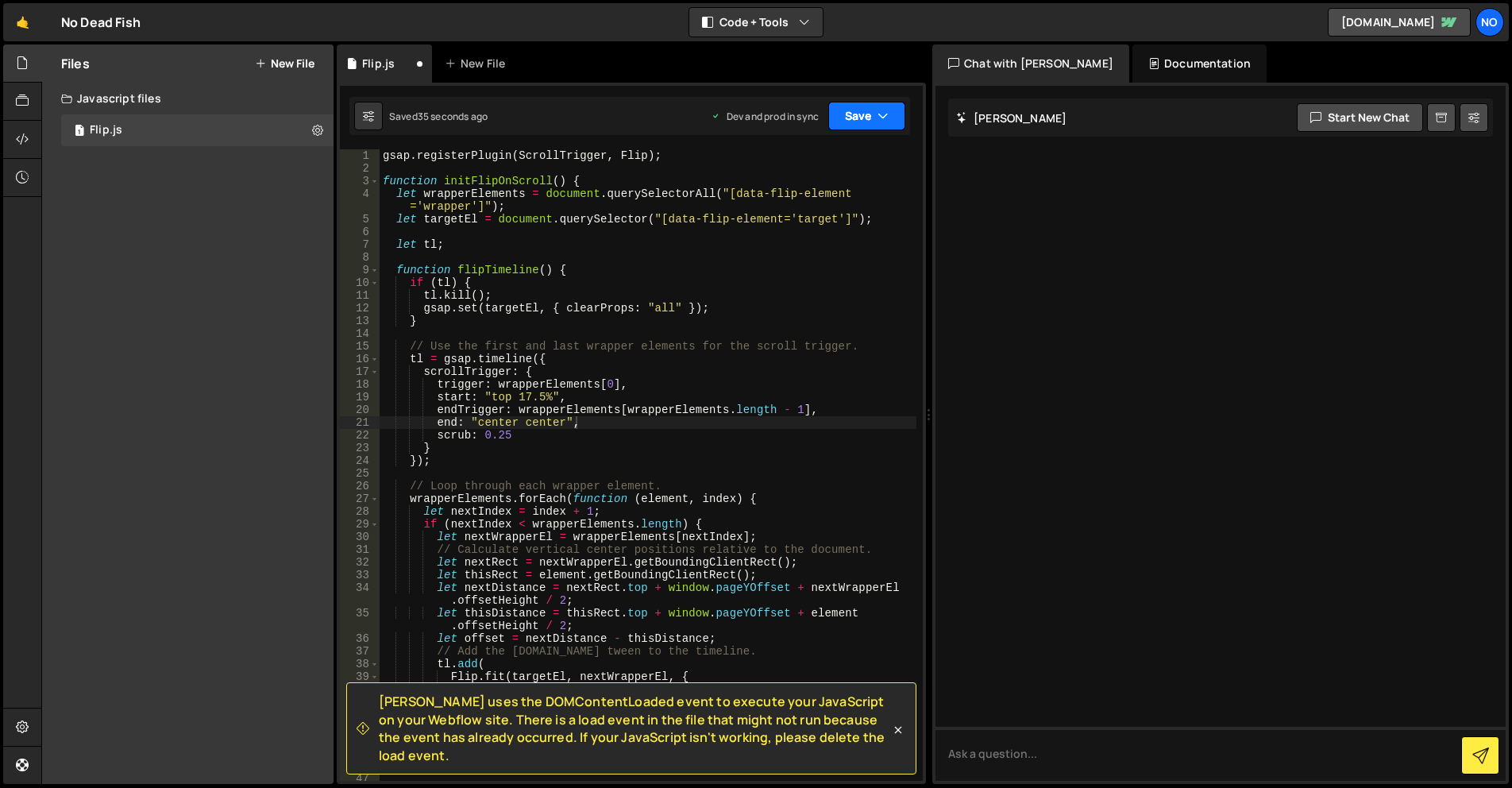
click at [863, 117] on button "Save" at bounding box center [867, 116] width 77 height 28
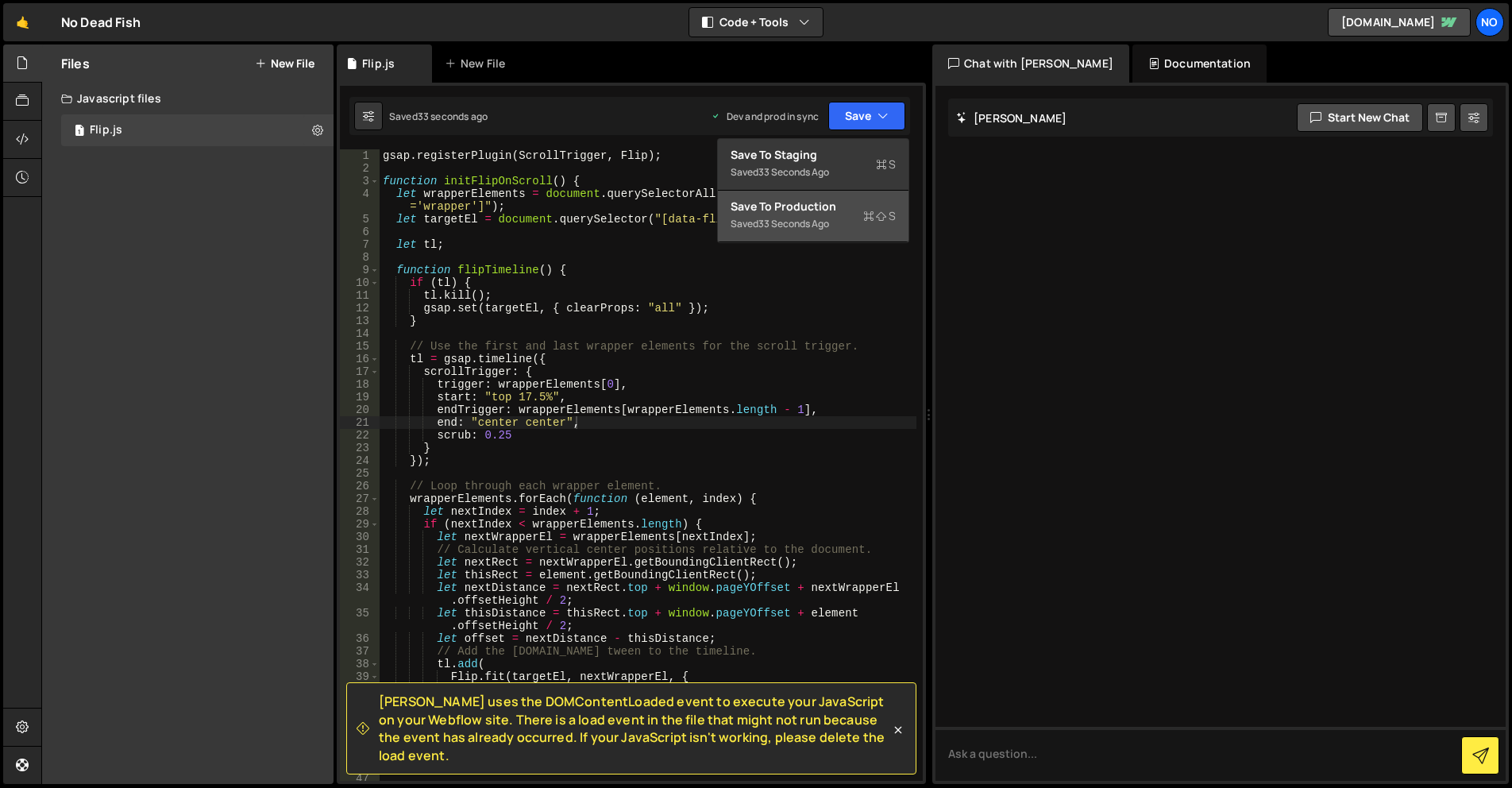
click at [829, 218] on div "33 seconds ago" at bounding box center [793, 224] width 71 height 13
